Goal: Find specific page/section: Find specific page/section

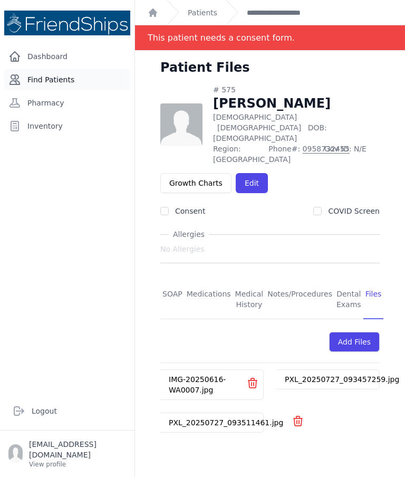
click at [53, 87] on link "Find Patients" at bounding box center [67, 79] width 126 height 21
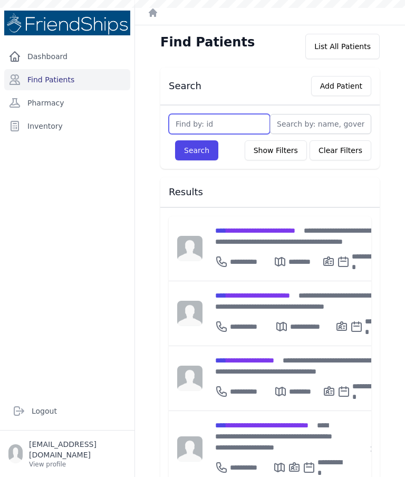
click at [205, 133] on input "text" at bounding box center [219, 124] width 101 height 20
click at [254, 245] on div "**********" at bounding box center [296, 236] width 162 height 22
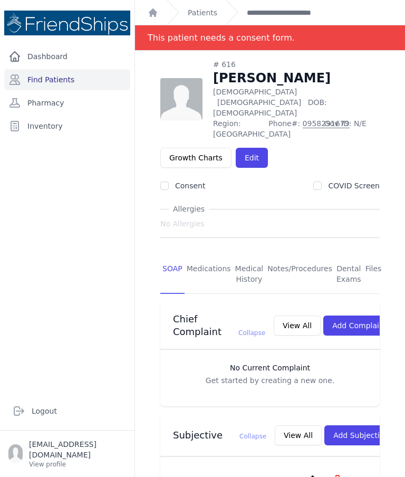
click at [6, 343] on div "Dashboard Find Patients Pharmacy Inventory" at bounding box center [67, 214] width 134 height 337
click at [78, 75] on link "Find Patients" at bounding box center [67, 79] width 126 height 21
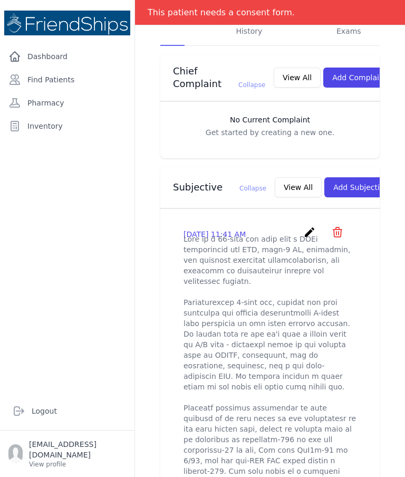
scroll to position [261, 0]
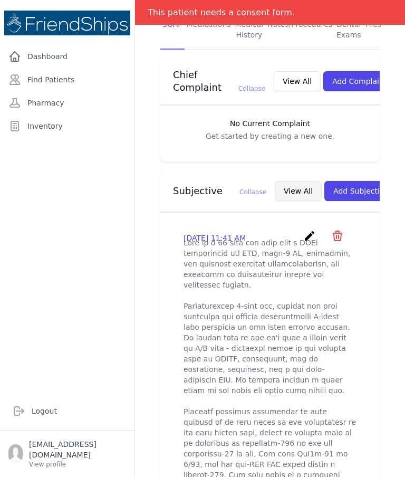
click at [275, 181] on button "View All" at bounding box center [298, 191] width 47 height 20
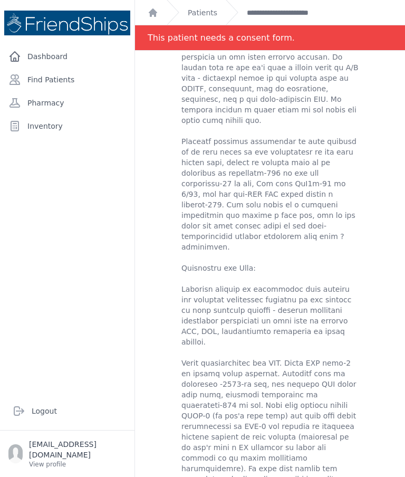
scroll to position [191, 0]
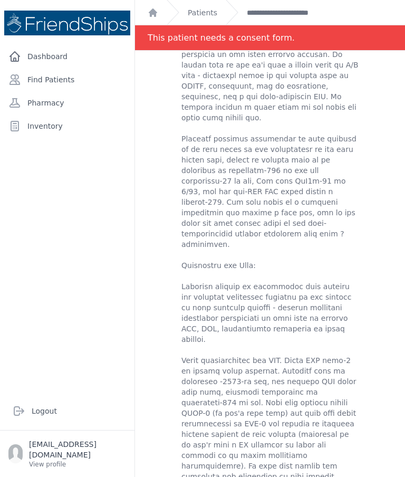
click at [384, 9] on ol "**********" at bounding box center [270, 12] width 270 height 25
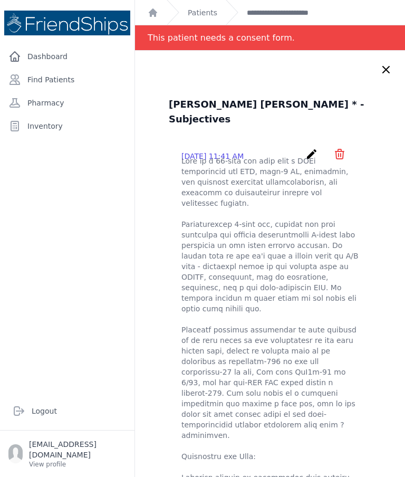
scroll to position [0, 0]
click at [389, 66] on icon at bounding box center [386, 69] width 6 height 6
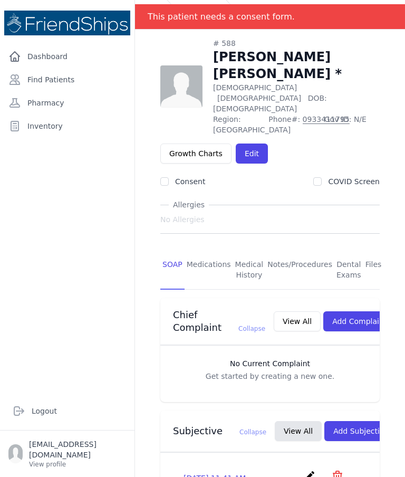
scroll to position [20, 0]
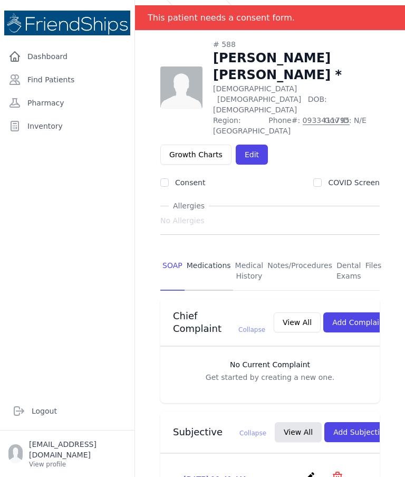
click at [203, 251] on link "Medications" at bounding box center [208, 270] width 48 height 39
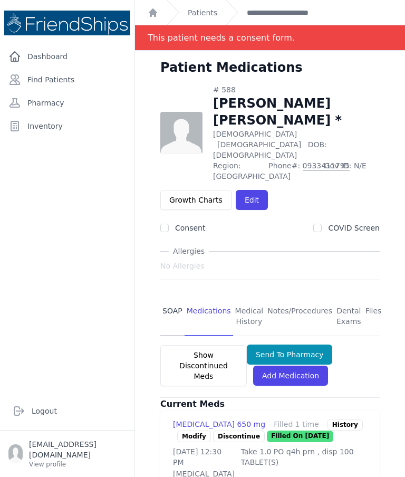
click at [175, 297] on link "SOAP" at bounding box center [172, 316] width 24 height 39
click at [172, 297] on link "SOAP" at bounding box center [172, 316] width 24 height 39
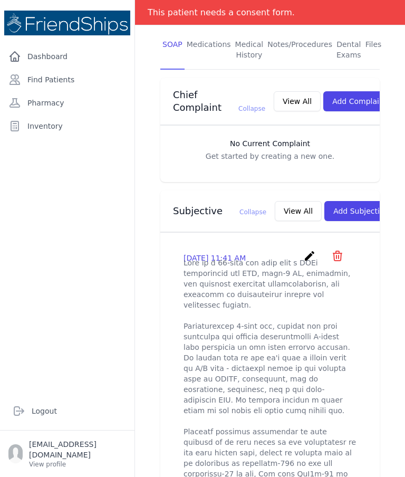
scroll to position [268, 0]
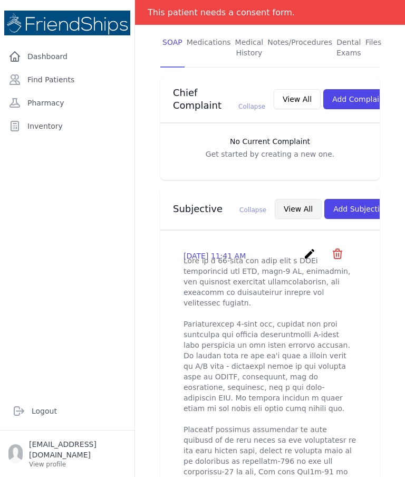
click at [277, 199] on button "View All" at bounding box center [298, 209] width 47 height 20
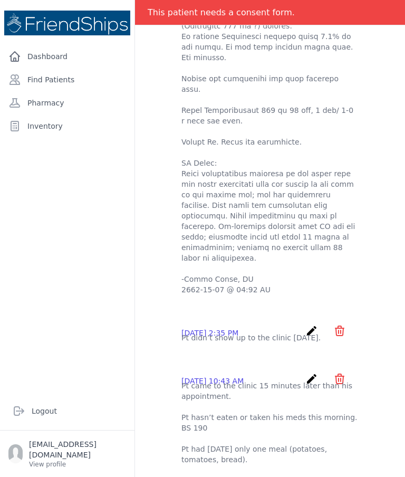
scroll to position [684, 0]
click at [147, 287] on div "Atallah Hamoud Hamoud * - Subjectives 2025-Sep-22 11:41 AM create ​ Are you sur…" at bounding box center [270, 421] width 270 height 3157
click at [71, 244] on div "Dashboard Find Patients Pharmacy Inventory" at bounding box center [67, 214] width 134 height 337
click at [62, 238] on div "Dashboard Find Patients Pharmacy Inventory" at bounding box center [67, 214] width 134 height 337
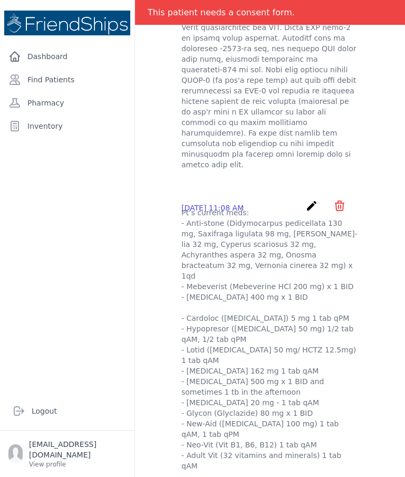
scroll to position [0, 0]
click at [72, 69] on link "Find Patients" at bounding box center [67, 79] width 126 height 21
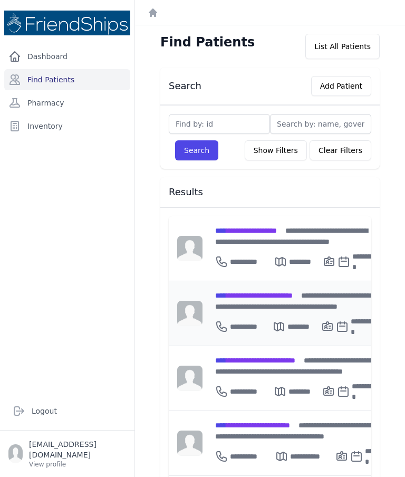
click at [270, 296] on span "**********" at bounding box center [253, 295] width 77 height 7
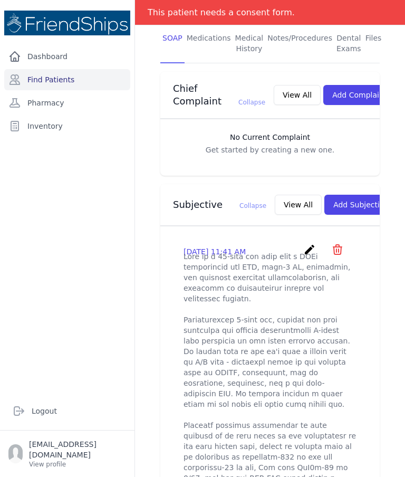
scroll to position [248, 0]
click at [275, 194] on button "View All" at bounding box center [298, 204] width 47 height 20
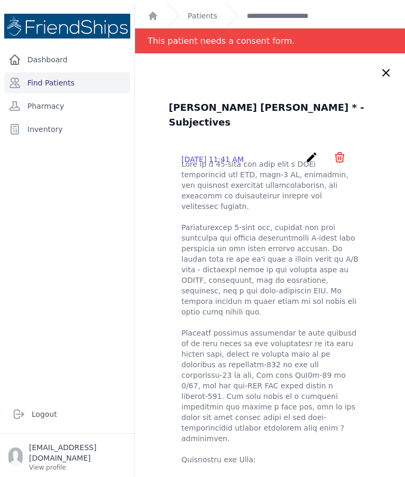
scroll to position [0, 0]
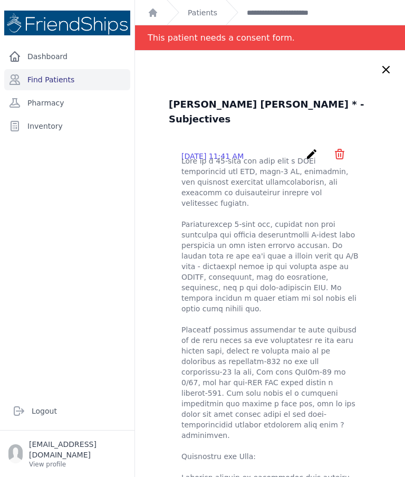
click at [309, 148] on icon "create" at bounding box center [311, 154] width 13 height 13
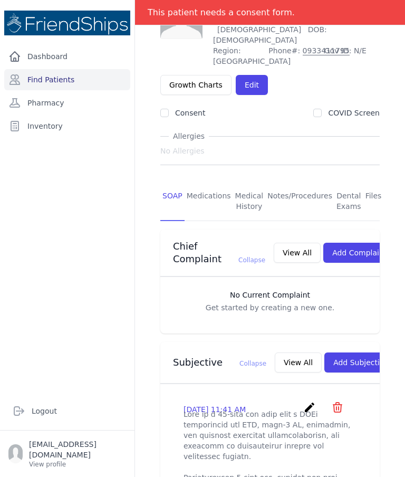
scroll to position [102, 0]
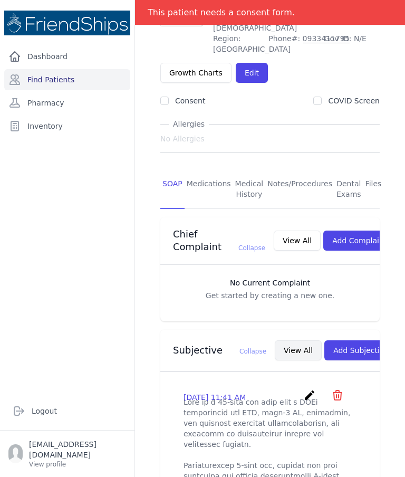
click at [280, 340] on button "View All" at bounding box center [298, 350] width 47 height 20
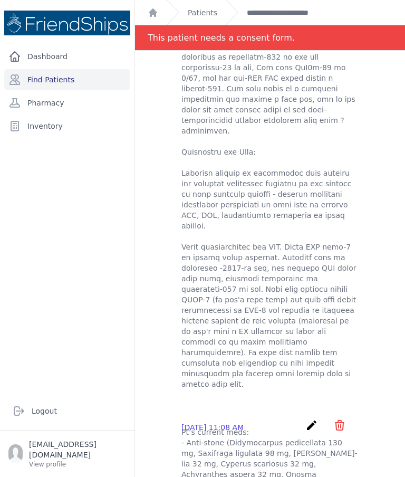
scroll to position [300, 0]
